Goal: Task Accomplishment & Management: Use online tool/utility

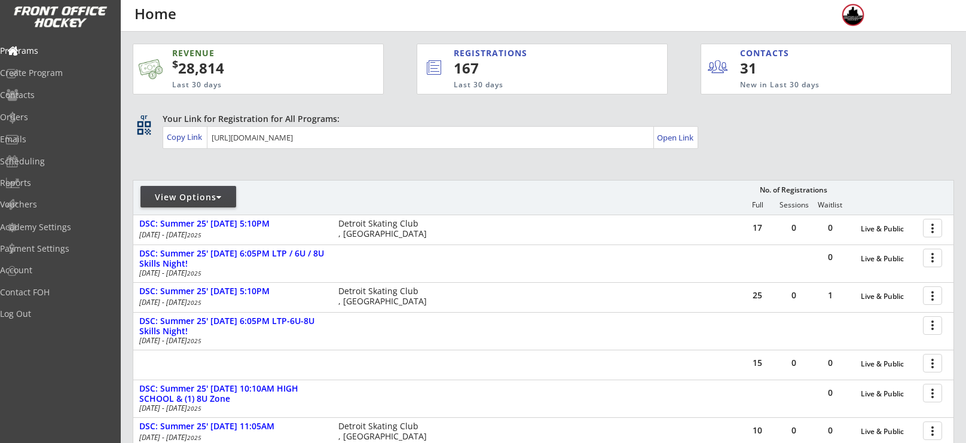
click at [180, 197] on div "View Options" at bounding box center [189, 197] width 96 height 12
select select ""Upcoming Programs""
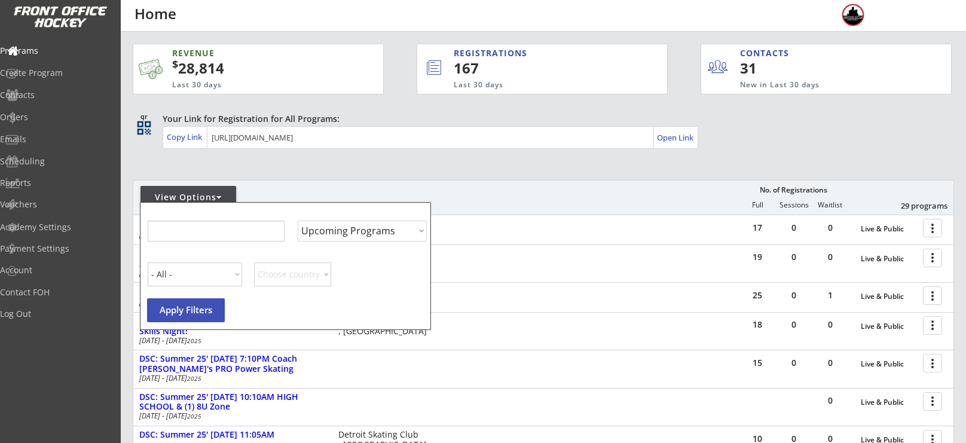
select select ""Upcoming Programs""
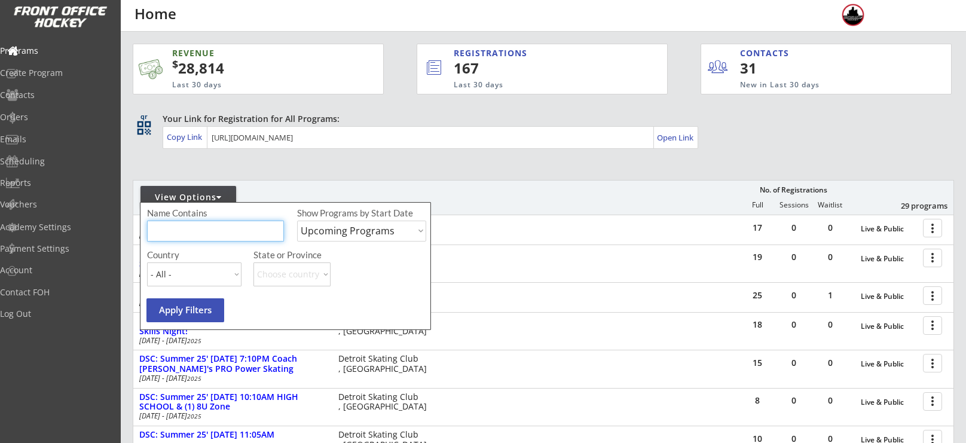
click at [194, 223] on input "input" at bounding box center [215, 231] width 137 height 21
type input "camp"
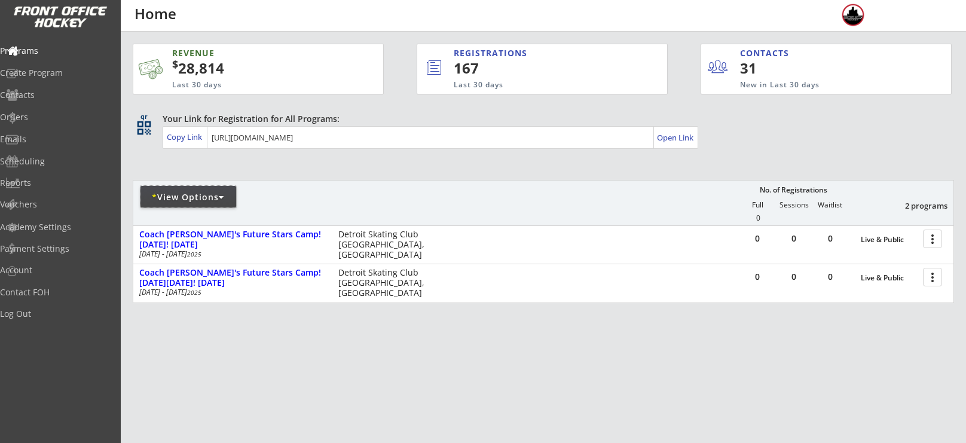
click at [181, 199] on div "* View Options" at bounding box center [189, 197] width 96 height 12
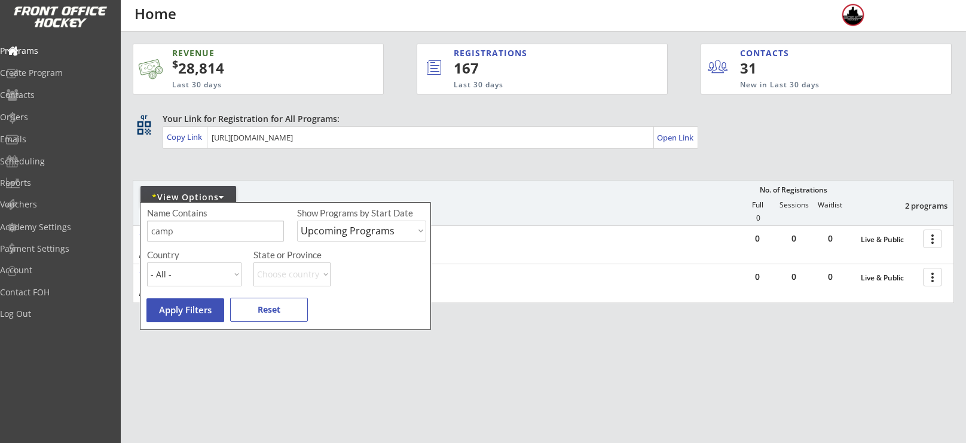
click at [460, 185] on div "* View Options No. of Registrations Full Sessions Waitlist 2 programs 0" at bounding box center [544, 202] width 822 height 45
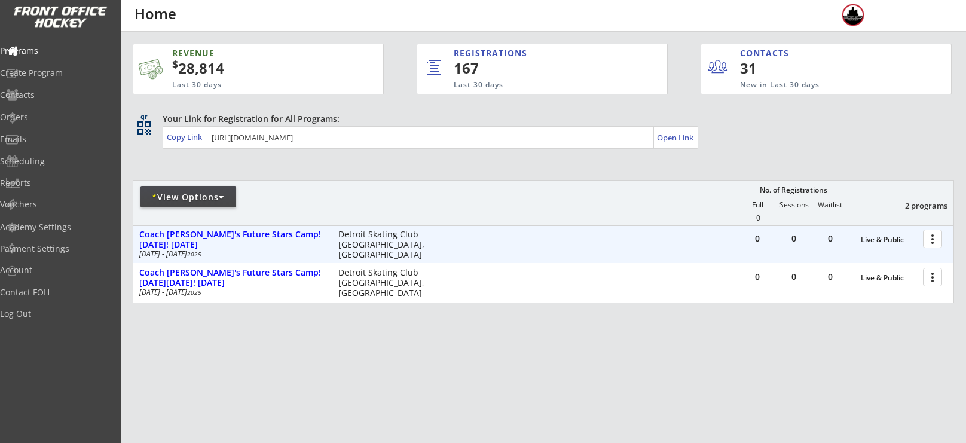
click at [921, 234] on div "more_vert" at bounding box center [934, 239] width 26 height 24
click at [926, 237] on div at bounding box center [934, 238] width 21 height 21
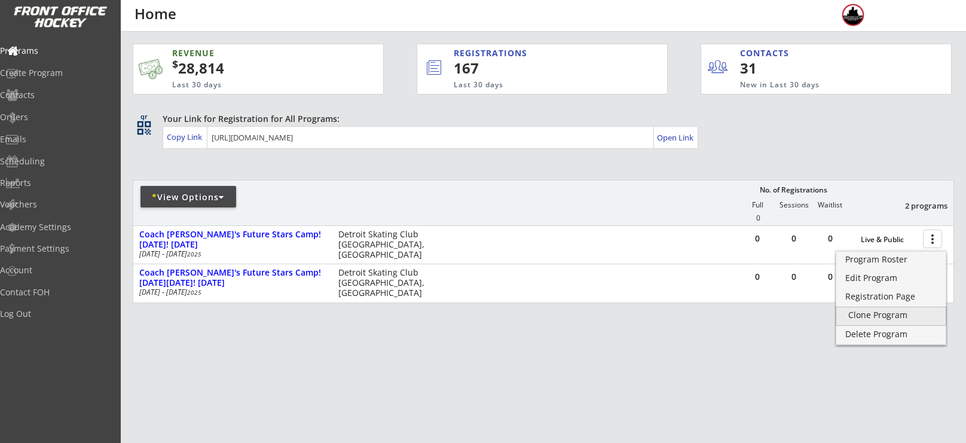
click at [878, 313] on div "Clone Program" at bounding box center [891, 315] width 86 height 8
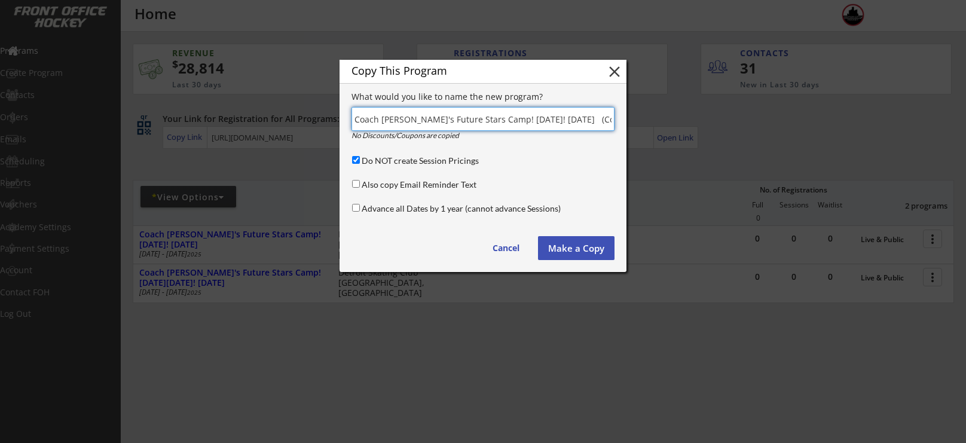
drag, startPoint x: 610, startPoint y: 120, endPoint x: 403, endPoint y: 116, distance: 206.9
click at [403, 116] on input "input" at bounding box center [483, 119] width 263 height 24
type input "Coach [PERSON_NAME]'s FINAL HOORAH 6U / 8U & 2016 Camp"
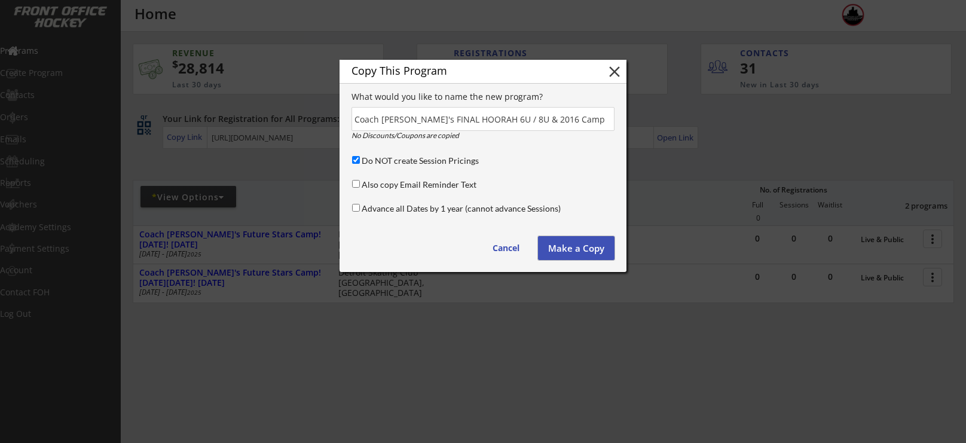
click at [565, 251] on button "Make a Copy" at bounding box center [576, 248] width 77 height 24
